Goal: Transaction & Acquisition: Purchase product/service

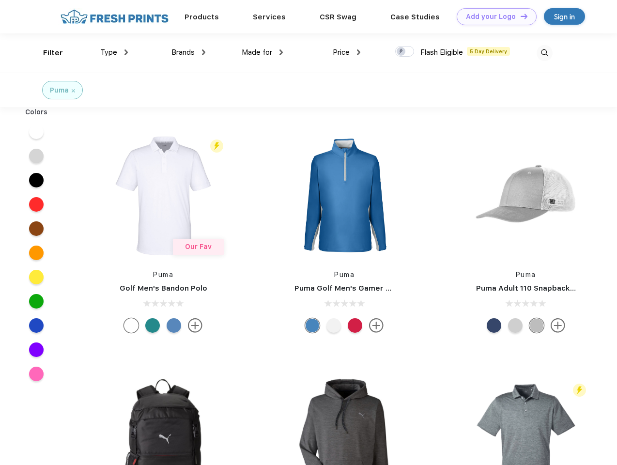
scroll to position [0, 0]
click at [493, 16] on link "Add your Logo Design Tool" at bounding box center [497, 16] width 80 height 17
click at [0, 0] on div "Design Tool" at bounding box center [0, 0] width 0 height 0
click at [520, 16] on link "Add your Logo Design Tool" at bounding box center [497, 16] width 80 height 17
click at [46, 53] on div "Filter" at bounding box center [53, 52] width 20 height 11
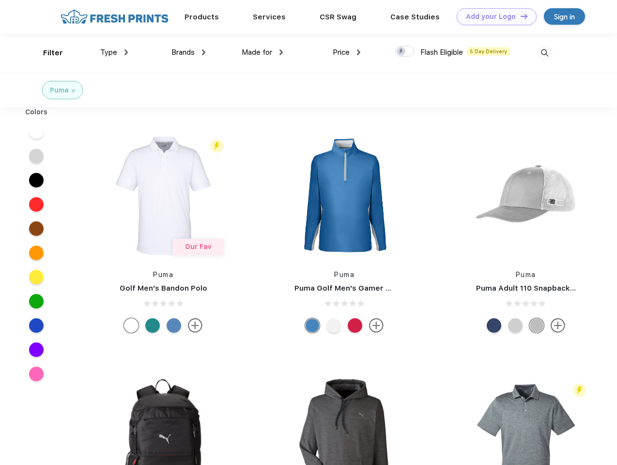
click at [114, 52] on span "Type" at bounding box center [108, 52] width 17 height 9
click at [188, 52] on span "Brands" at bounding box center [182, 52] width 23 height 9
click at [263, 52] on span "Made for" at bounding box center [257, 52] width 31 height 9
click at [347, 52] on span "Price" at bounding box center [341, 52] width 17 height 9
click at [405, 52] on div at bounding box center [404, 51] width 19 height 11
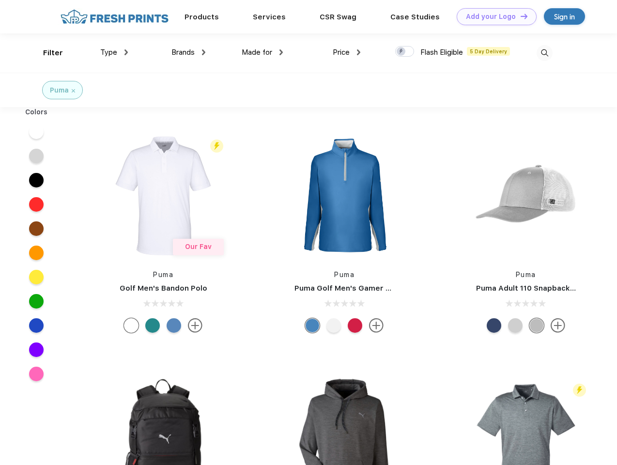
click at [402, 52] on input "checkbox" at bounding box center [398, 49] width 6 height 6
click at [544, 53] on img at bounding box center [545, 53] width 16 height 16
